Goal: Information Seeking & Learning: Learn about a topic

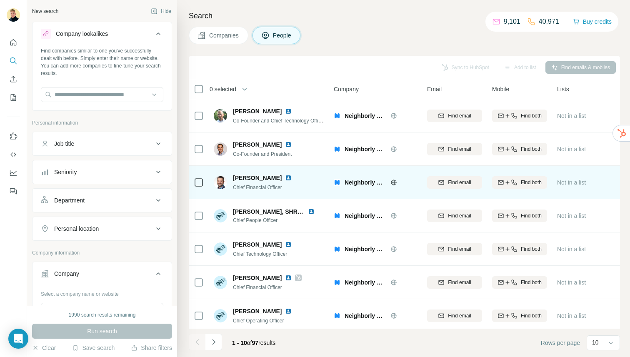
scroll to position [83, 0]
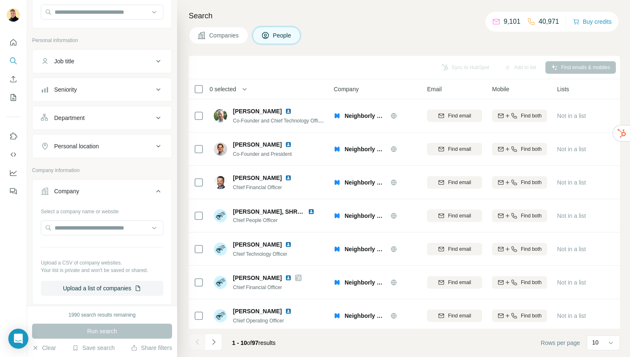
click at [10, 53] on nav at bounding box center [13, 70] width 13 height 70
click at [11, 58] on icon "Search" at bounding box center [13, 61] width 8 height 8
click at [9, 59] on icon "Search" at bounding box center [13, 61] width 8 height 8
click at [15, 60] on icon "Search" at bounding box center [13, 61] width 8 height 8
click at [138, 55] on button "Job title" at bounding box center [102, 61] width 139 height 20
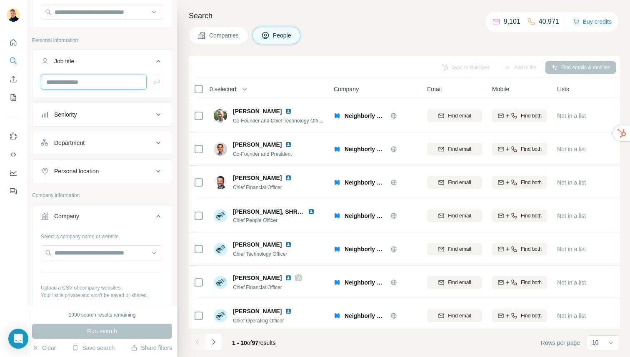
click at [55, 80] on input "text" at bounding box center [94, 82] width 106 height 15
type input "**********"
click at [155, 84] on icon "button" at bounding box center [156, 82] width 6 height 5
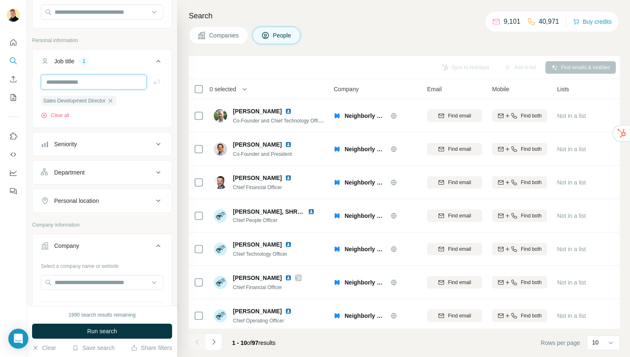
click at [129, 87] on input "text" at bounding box center [94, 82] width 106 height 15
type input "**********"
click at [157, 87] on button "button" at bounding box center [156, 82] width 13 height 15
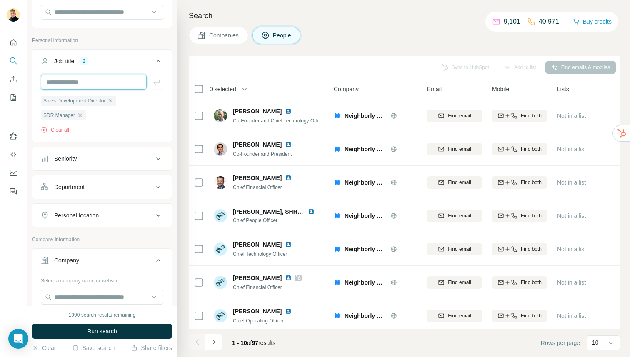
click at [81, 82] on input "text" at bounding box center [94, 82] width 106 height 15
click at [132, 79] on input "text" at bounding box center [94, 82] width 106 height 15
type input "**********"
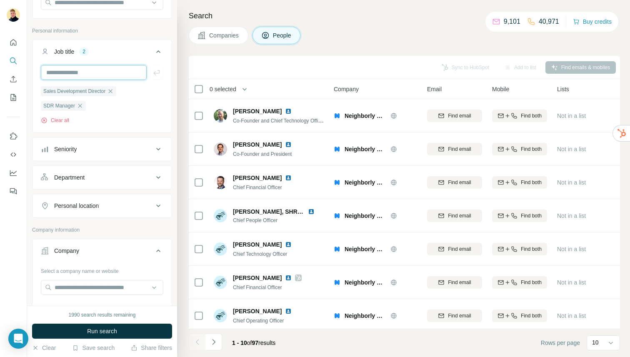
click at [108, 72] on input "text" at bounding box center [94, 72] width 106 height 15
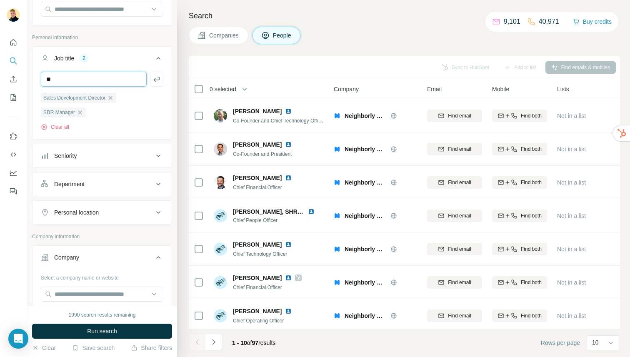
type input "*"
type input "**********"
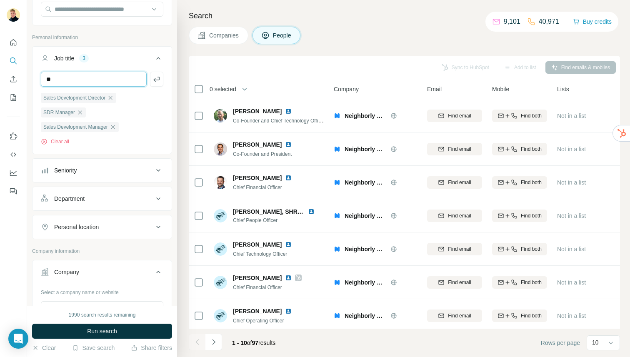
type input "*"
type input "**********"
click at [153, 79] on icon "button" at bounding box center [157, 79] width 8 height 8
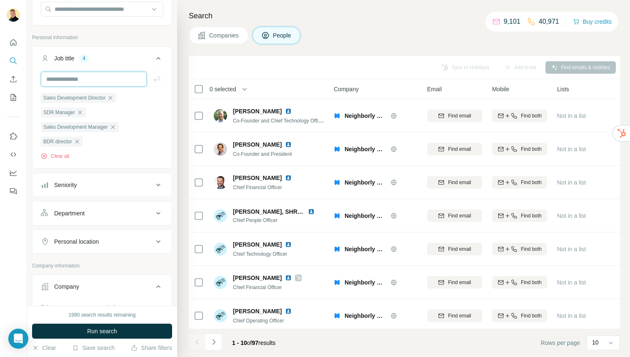
click at [103, 83] on input "text" at bounding box center [94, 79] width 106 height 15
click at [88, 75] on input "text" at bounding box center [94, 79] width 106 height 15
click at [109, 75] on input "text" at bounding box center [94, 79] width 106 height 15
type input "**********"
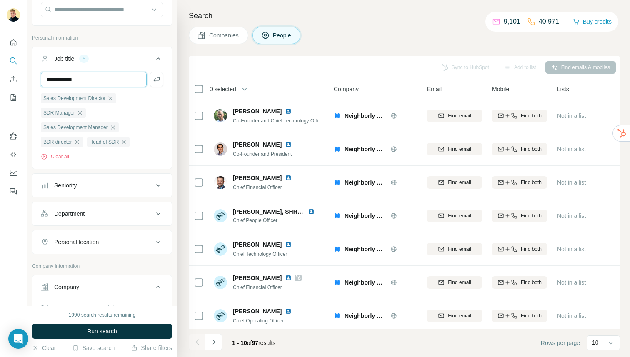
type input "**********"
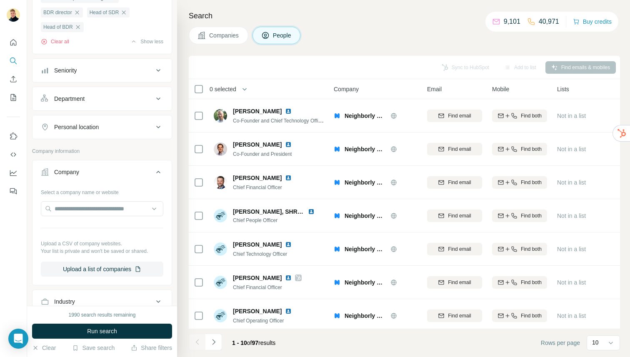
scroll to position [198, 0]
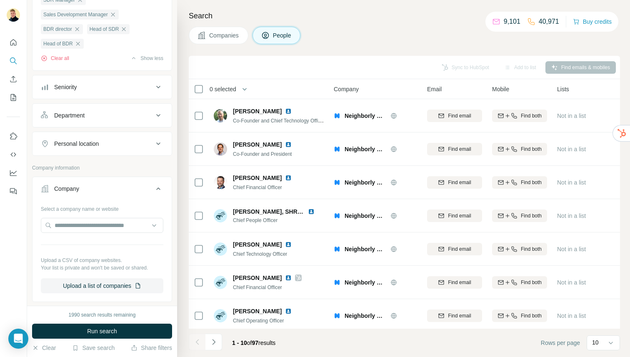
click at [113, 147] on div "Personal location" at bounding box center [97, 144] width 113 height 8
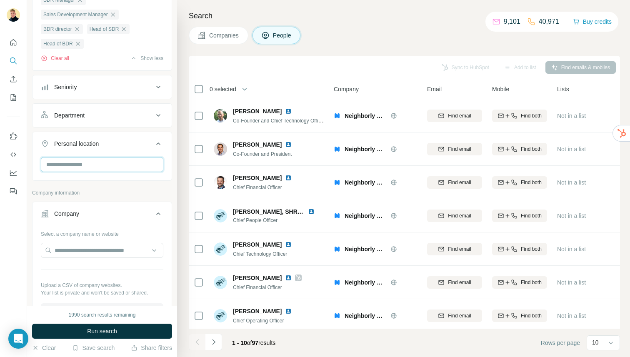
click at [116, 164] on input "text" at bounding box center [102, 164] width 123 height 15
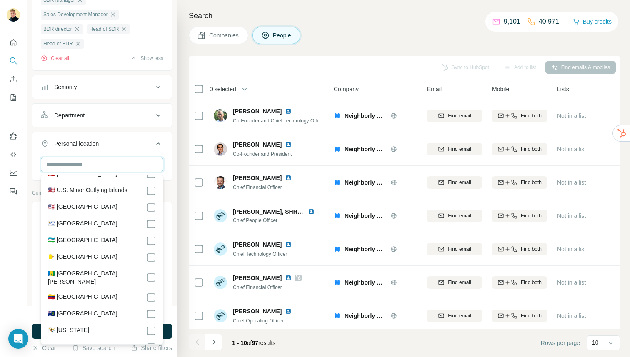
scroll to position [4165, 0]
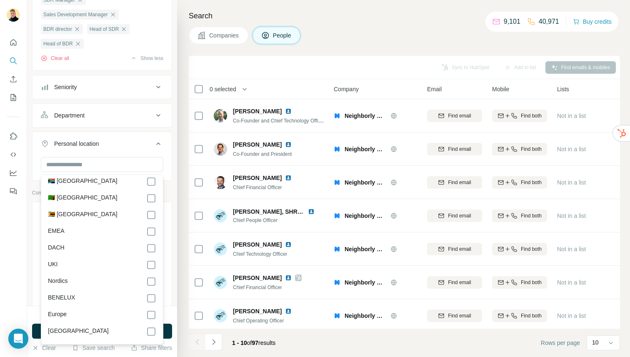
click at [93, 310] on div "Europe" at bounding box center [102, 315] width 108 height 10
click at [112, 227] on div "EMEA" at bounding box center [102, 232] width 108 height 10
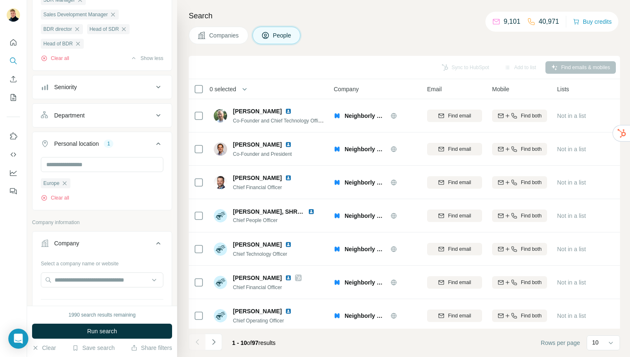
scroll to position [4164, 0]
click at [165, 230] on div "Company information" at bounding box center [102, 225] width 140 height 13
click at [122, 326] on button "Run search" at bounding box center [102, 331] width 140 height 15
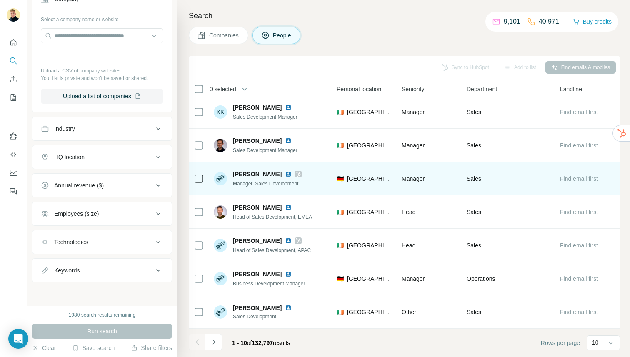
scroll to position [104, 0]
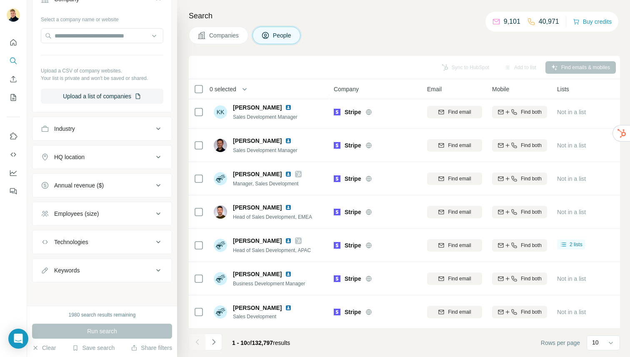
click at [137, 210] on div "Employees (size)" at bounding box center [97, 214] width 113 height 8
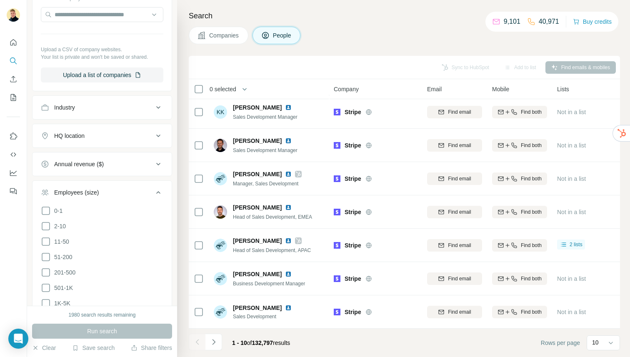
scroll to position [468, 0]
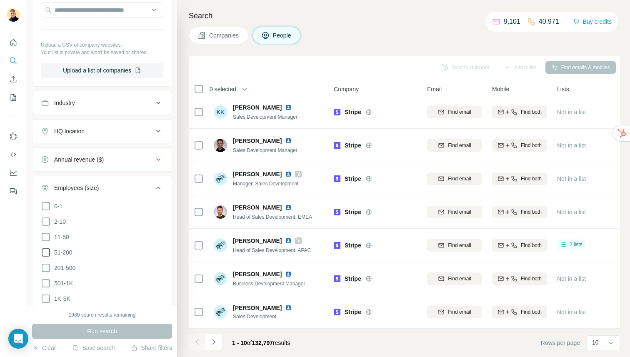
click at [65, 250] on span "51-200" at bounding box center [62, 252] width 22 height 8
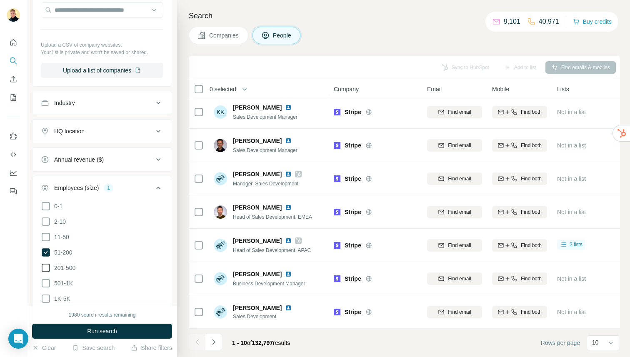
drag, startPoint x: 65, startPoint y: 263, endPoint x: 68, endPoint y: 273, distance: 10.2
click at [66, 266] on ul "0-1 2-10 11-50 [PHONE_NUMBER] 501-1K 1K-5K 5K-10K 10K-50K 50K-100K 100K-500K 50…" at bounding box center [102, 291] width 123 height 180
click at [68, 273] on label "201-500" at bounding box center [58, 268] width 35 height 10
click at [69, 269] on span "201-500" at bounding box center [63, 268] width 25 height 8
click at [63, 279] on span "501-1K" at bounding box center [62, 283] width 22 height 8
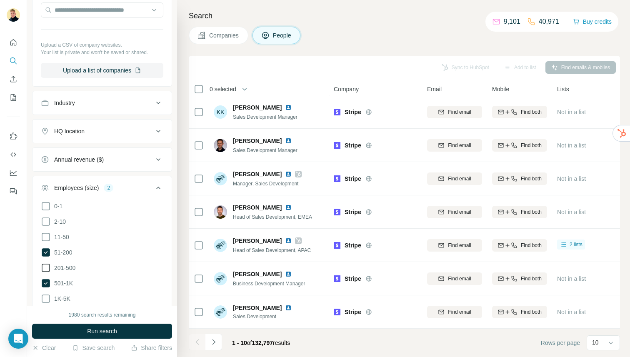
click at [69, 271] on span "201-500" at bounding box center [63, 268] width 25 height 8
click at [68, 288] on span "501-1K" at bounding box center [62, 283] width 22 height 8
click at [109, 333] on span "Run search" at bounding box center [102, 331] width 30 height 8
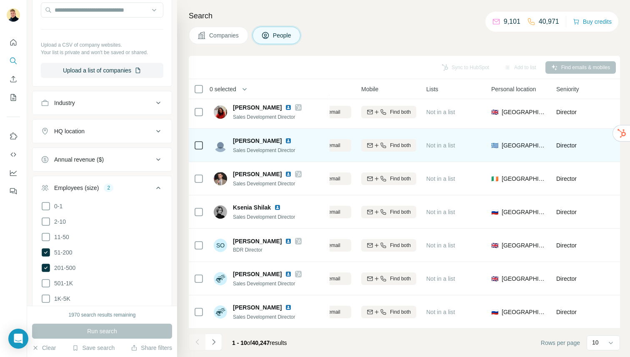
scroll to position [104, 0]
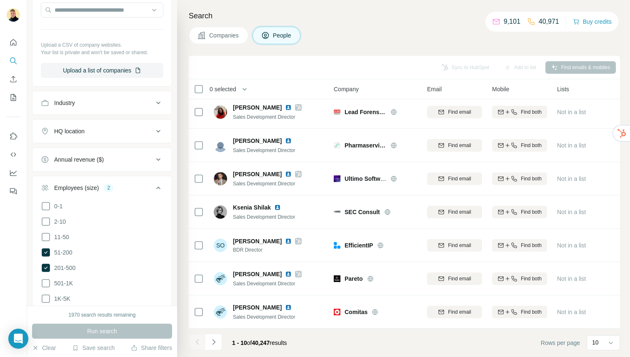
drag, startPoint x: 173, startPoint y: 31, endPoint x: 207, endPoint y: 50, distance: 38.4
click at [173, 31] on div "New search Hide Company lookalikes Find companies similar to one you've success…" at bounding box center [102, 153] width 150 height 306
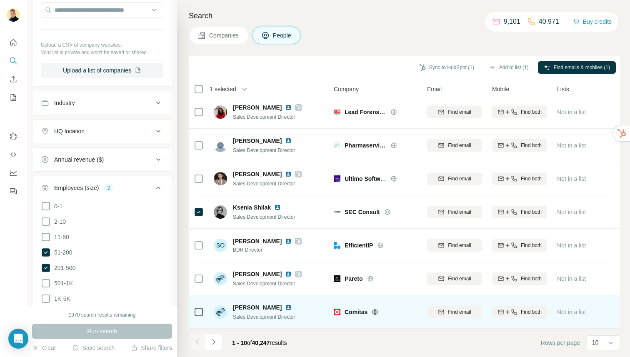
click at [194, 309] on div at bounding box center [199, 312] width 10 height 10
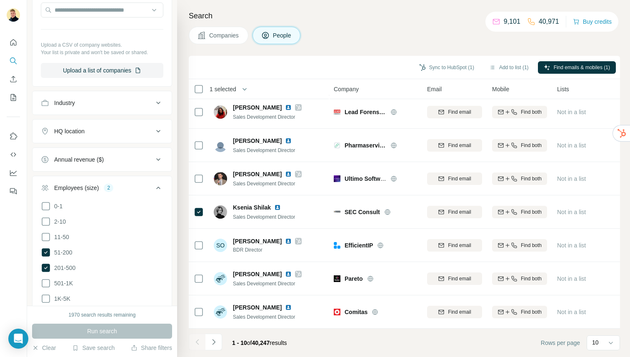
scroll to position [101, 0]
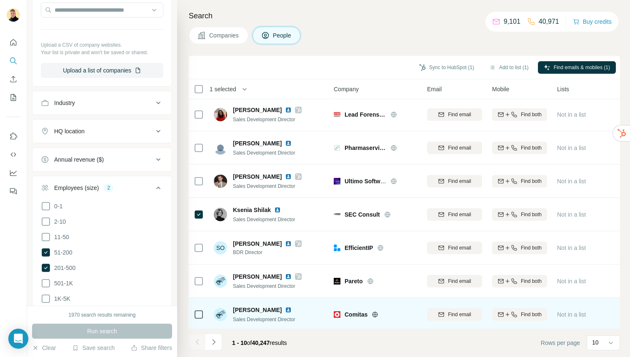
click at [204, 315] on td at bounding box center [199, 314] width 20 height 33
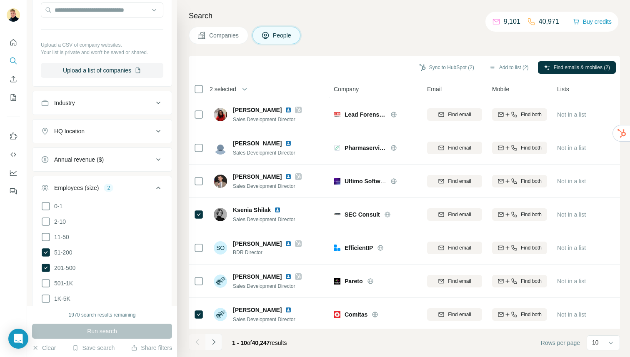
click at [223, 343] on div "1 - 10 of 40,247 results" at bounding box center [241, 343] width 105 height 18
click at [220, 339] on button "Navigate to next page" at bounding box center [213, 342] width 17 height 17
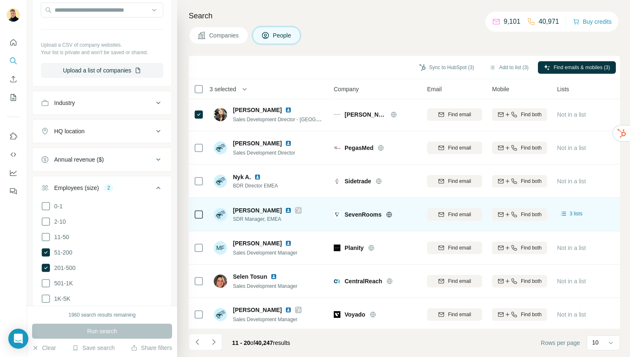
scroll to position [104, 0]
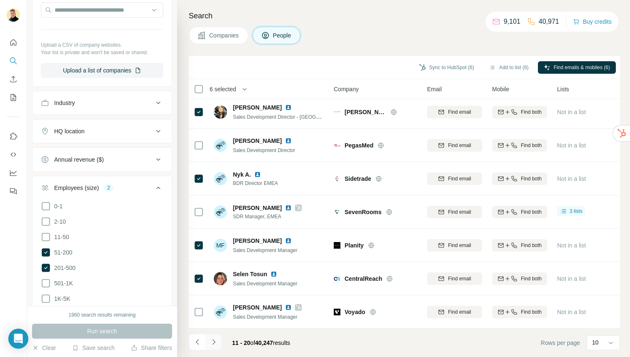
click at [212, 343] on icon "Navigate to next page" at bounding box center [214, 342] width 8 height 8
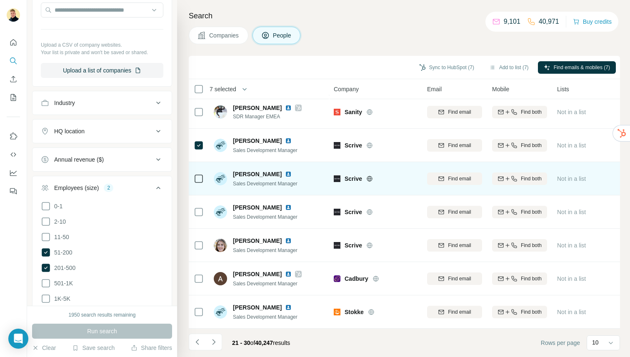
click at [199, 185] on div at bounding box center [199, 178] width 10 height 23
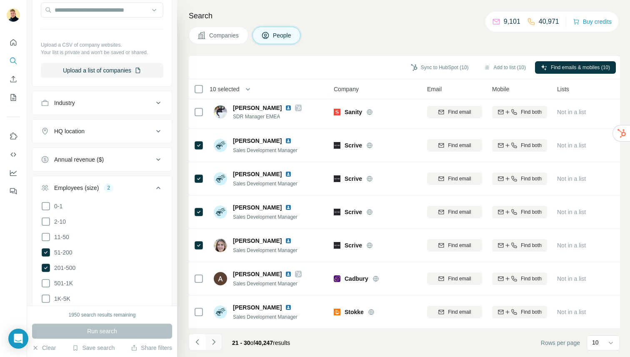
click at [219, 338] on button "Navigate to next page" at bounding box center [213, 342] width 17 height 17
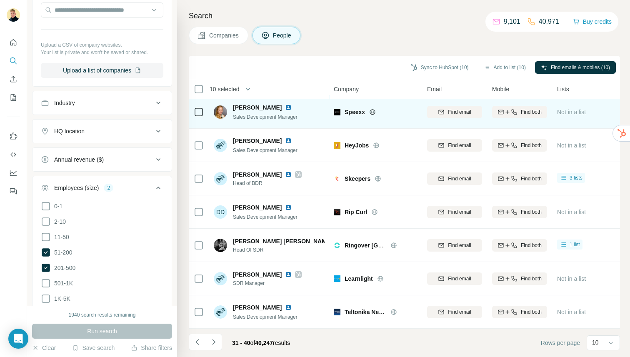
click at [203, 112] on icon at bounding box center [199, 112] width 10 height 10
click at [340, 111] on img at bounding box center [337, 112] width 7 height 7
click at [370, 112] on div "Speexx" at bounding box center [381, 112] width 73 height 8
click at [373, 111] on icon at bounding box center [373, 111] width 2 height 5
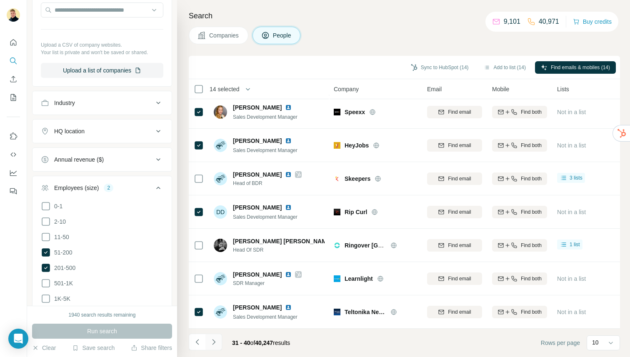
click at [217, 342] on icon "Navigate to next page" at bounding box center [214, 342] width 8 height 8
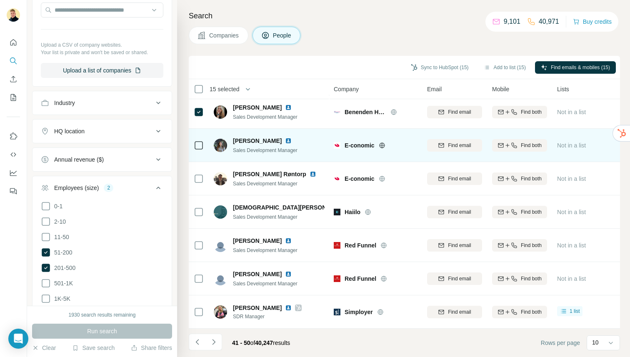
click at [200, 150] on icon at bounding box center [199, 145] width 10 height 10
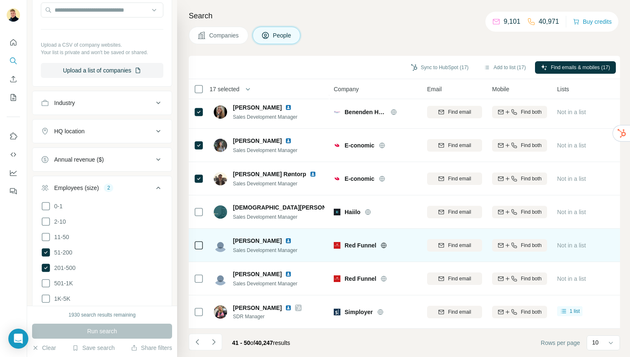
click at [203, 244] on icon at bounding box center [199, 245] width 10 height 10
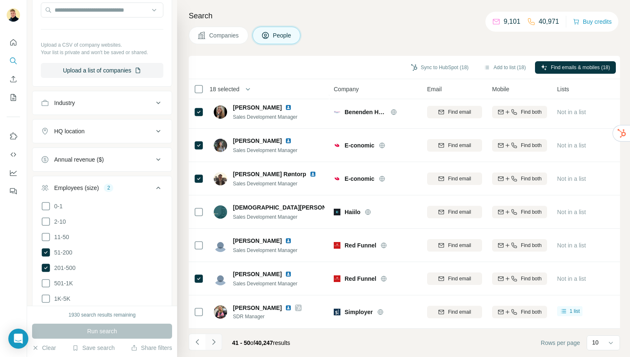
click at [219, 340] on button "Navigate to next page" at bounding box center [213, 342] width 17 height 17
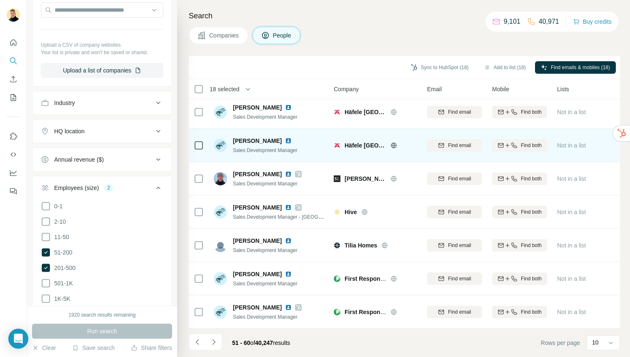
scroll to position [0, 0]
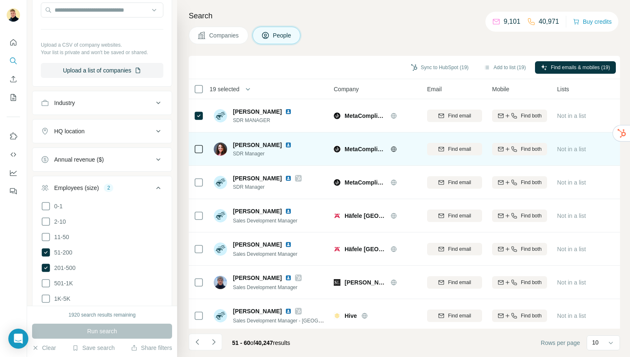
drag, startPoint x: 204, startPoint y: 142, endPoint x: 205, endPoint y: 148, distance: 6.4
click at [204, 143] on td at bounding box center [199, 149] width 20 height 33
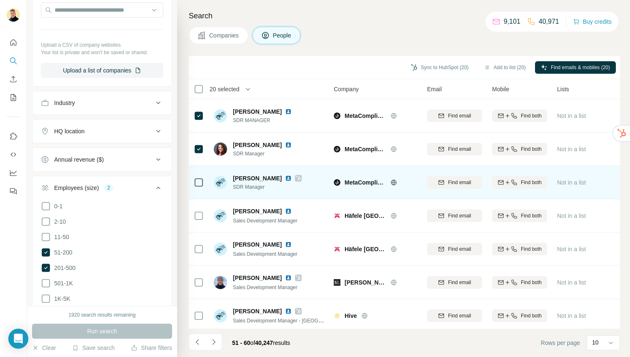
click at [198, 178] on icon at bounding box center [199, 183] width 10 height 10
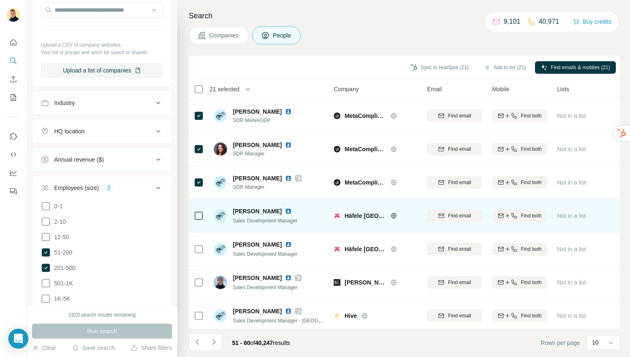
click at [198, 221] on div at bounding box center [199, 215] width 10 height 23
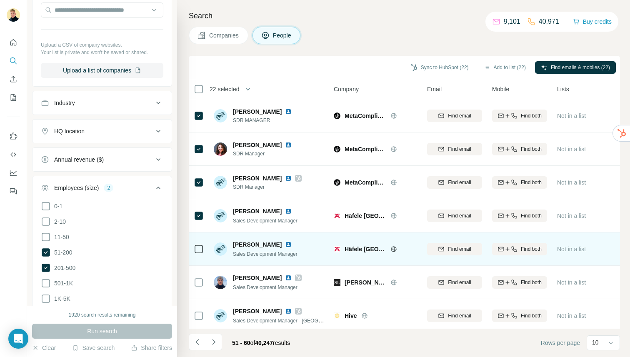
click at [194, 243] on div at bounding box center [199, 249] width 10 height 23
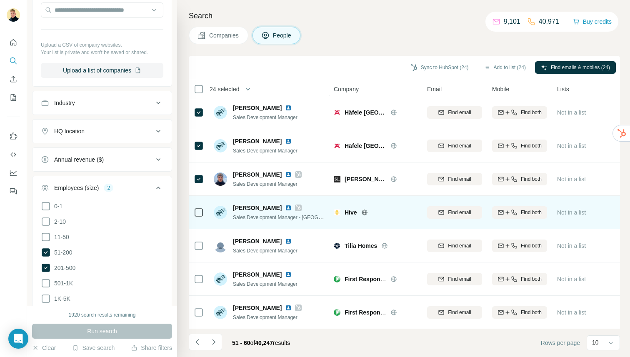
scroll to position [104, 0]
